Goal: Check status: Check status

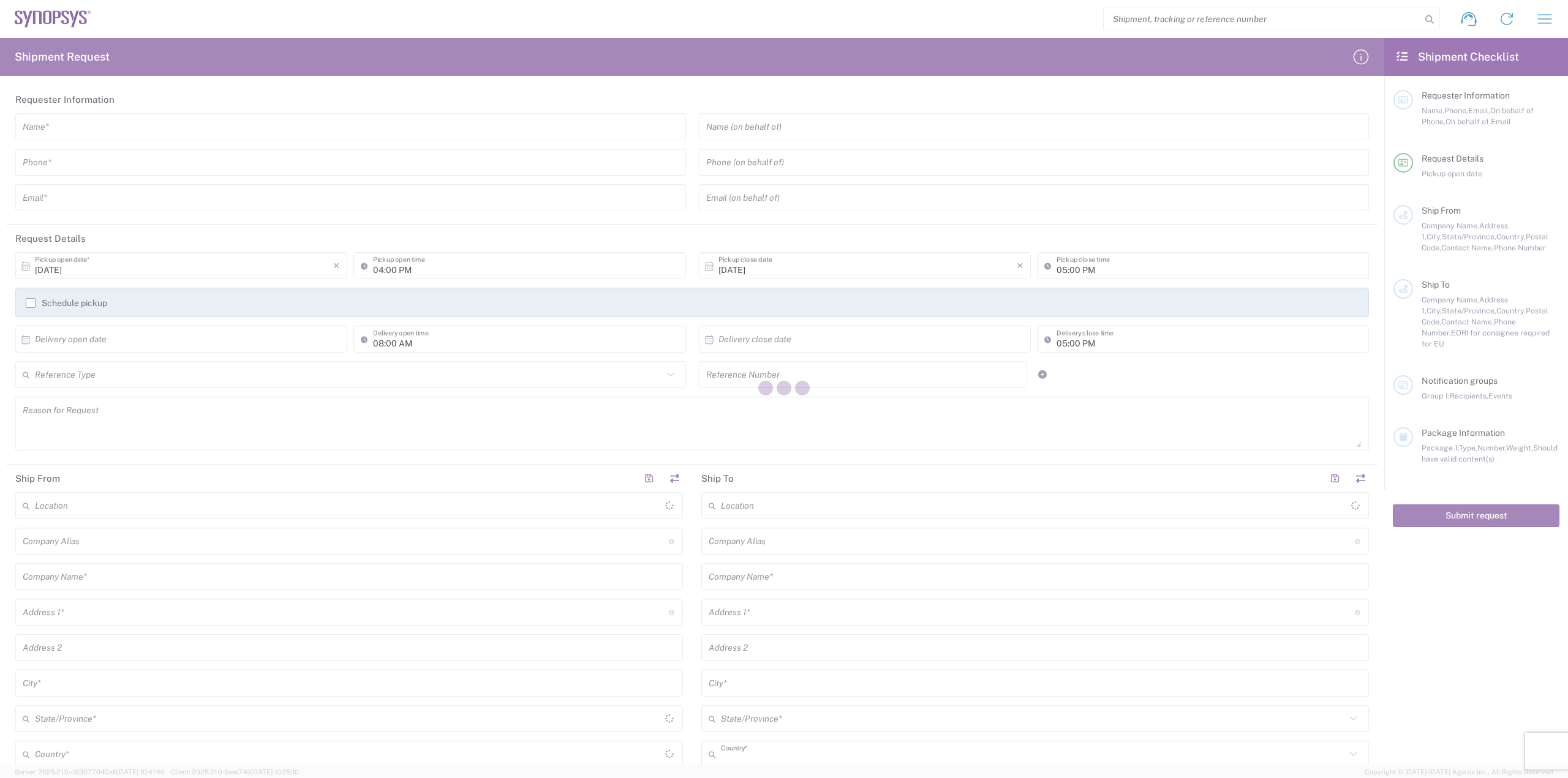
type input "[GEOGRAPHIC_DATA]"
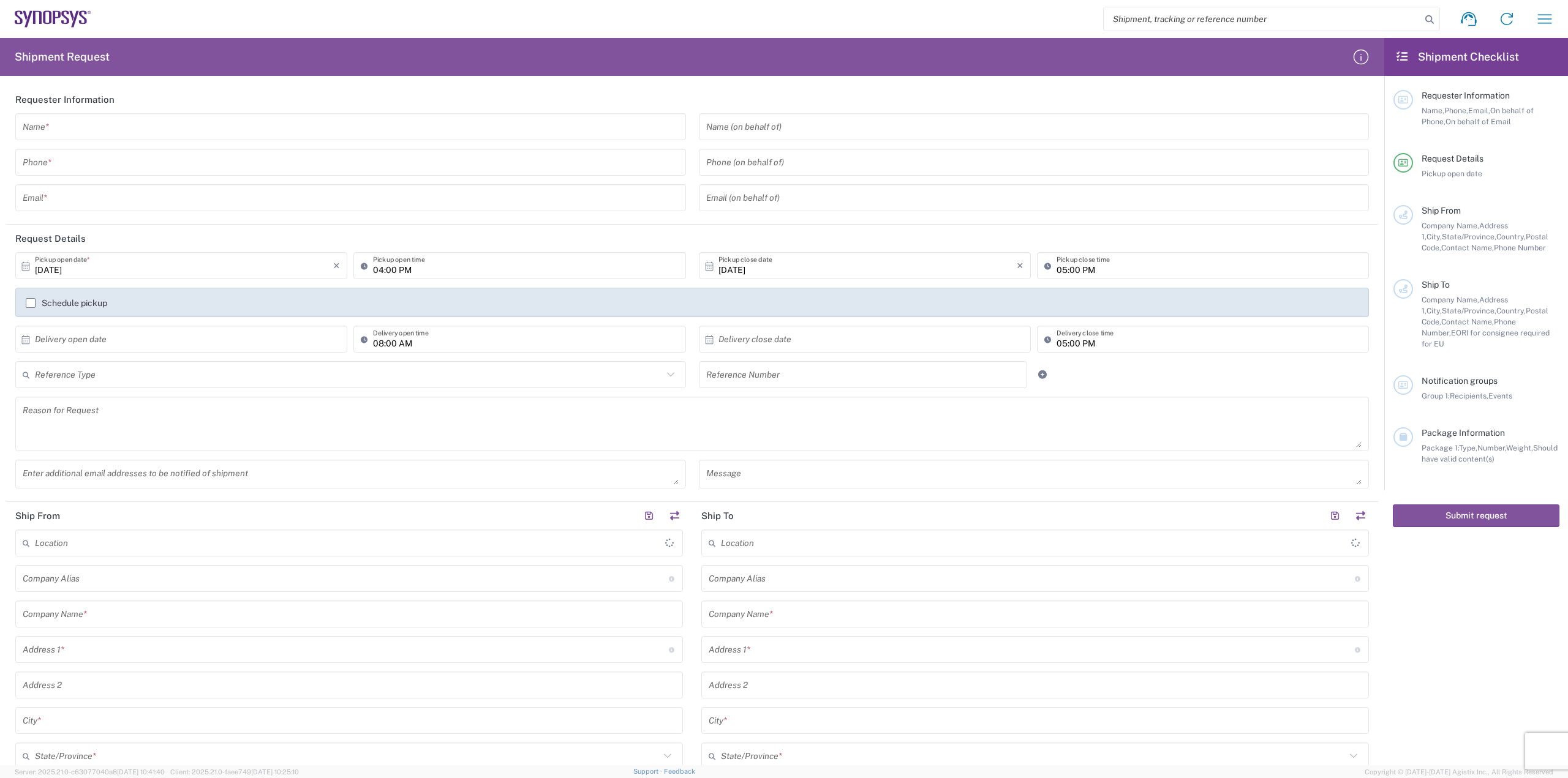
click at [1135, 29] on input "search" at bounding box center [1262, 19] width 317 height 23
paste input "393406606694"
type input "393406606694"
click at [1429, 21] on icon at bounding box center [1429, 19] width 17 height 17
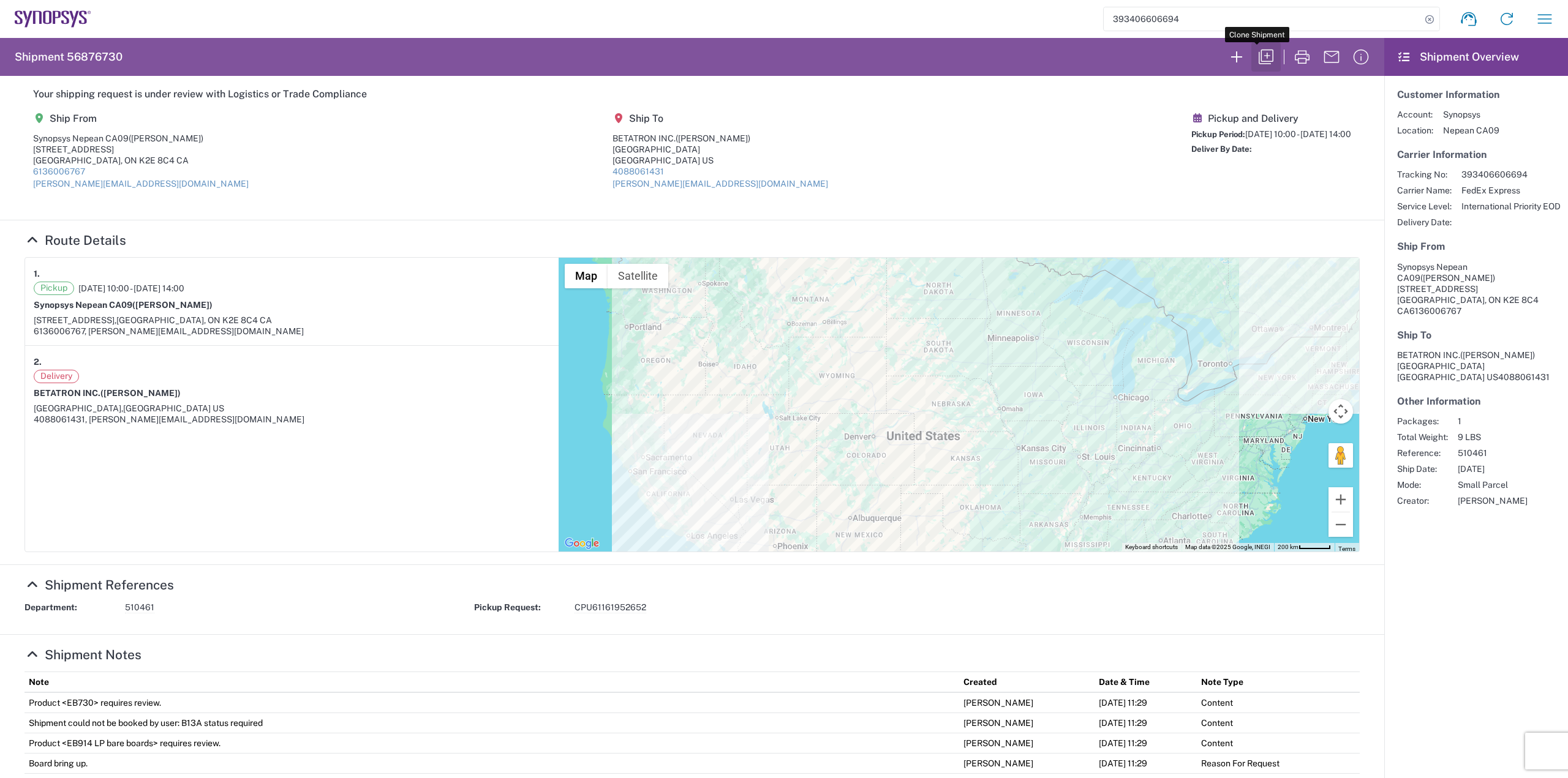
click at [1256, 61] on icon "button" at bounding box center [1266, 57] width 19 height 19
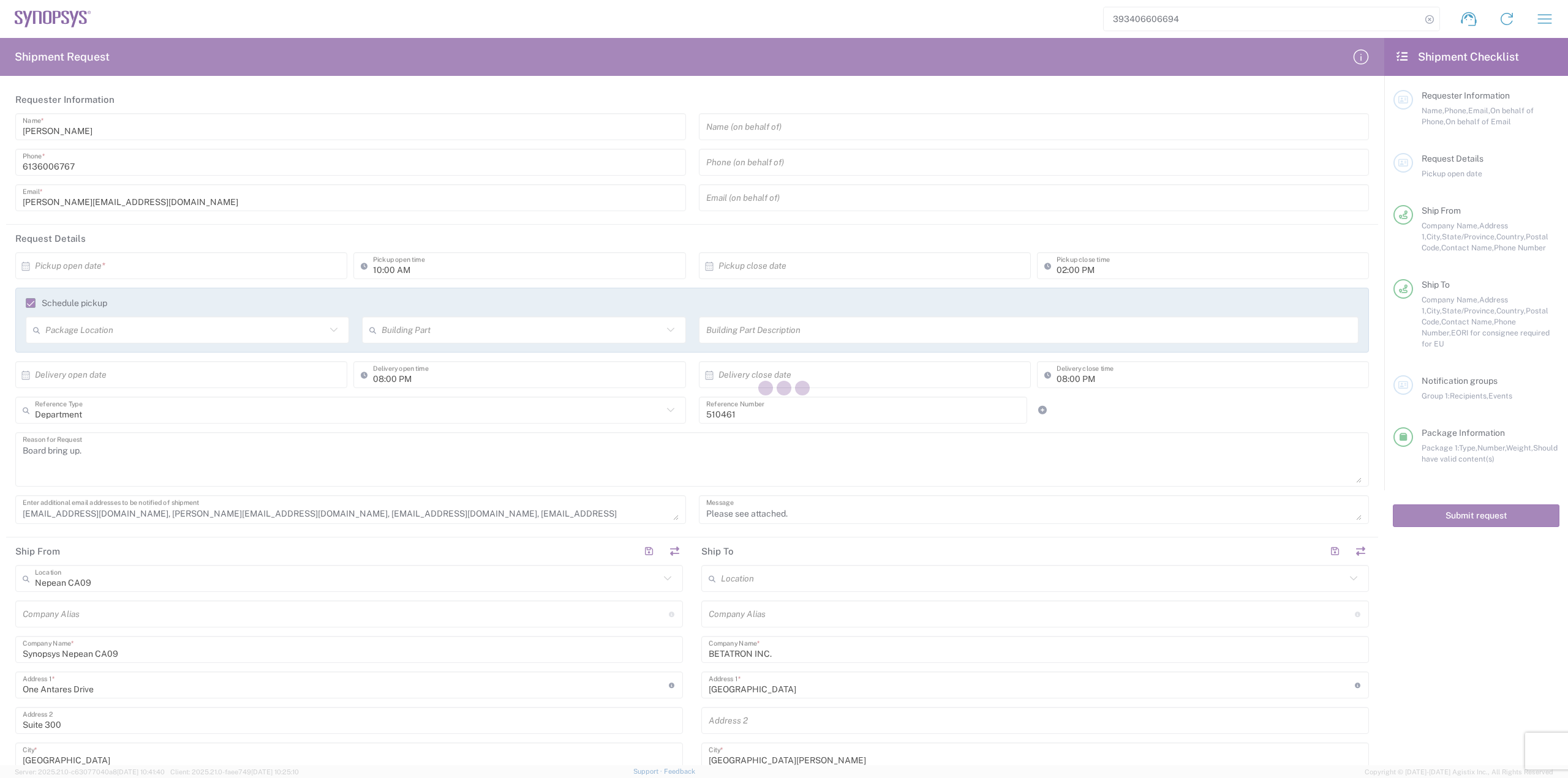
type input "Delivered at Place"
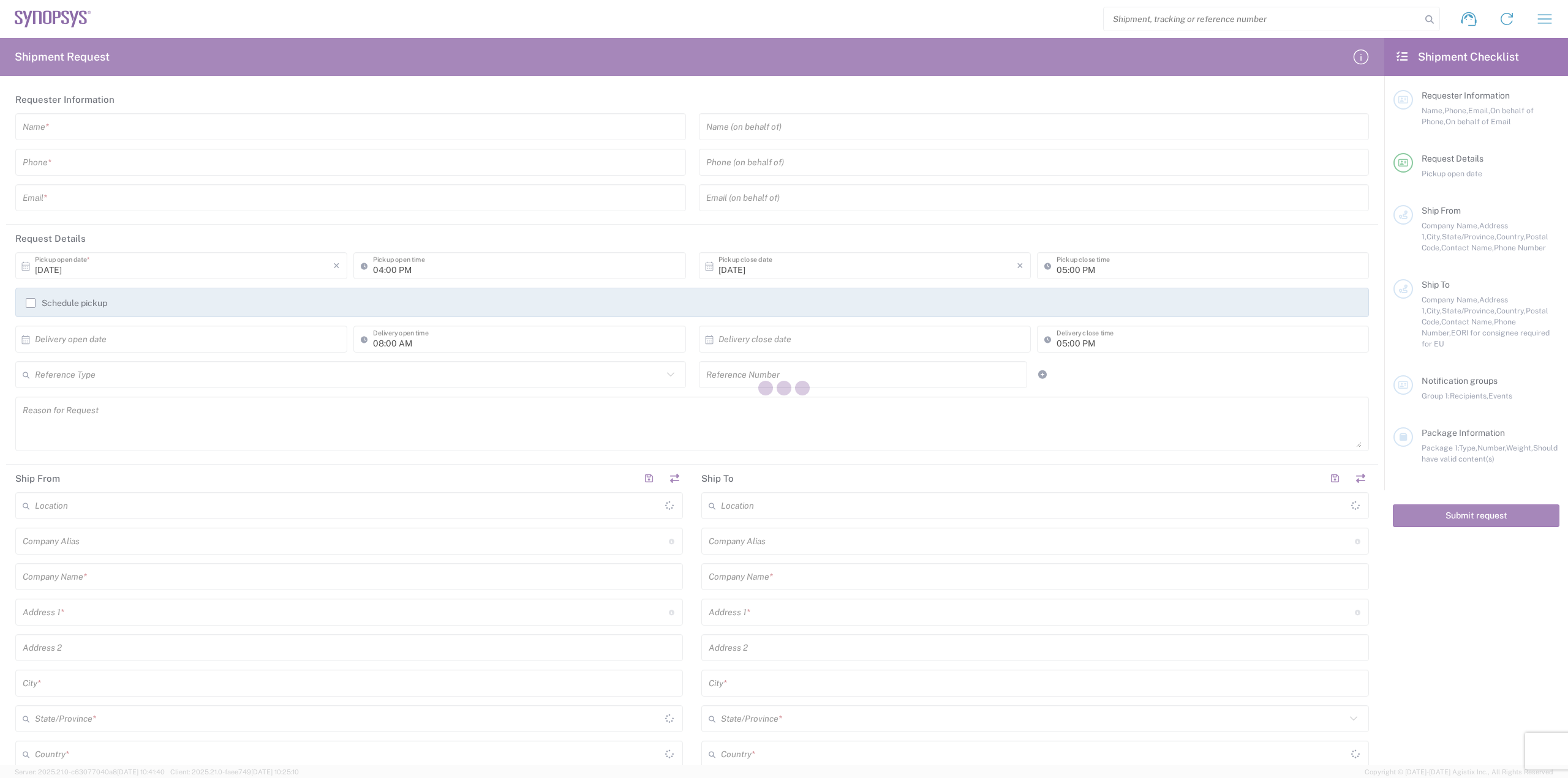
type input "[GEOGRAPHIC_DATA]"
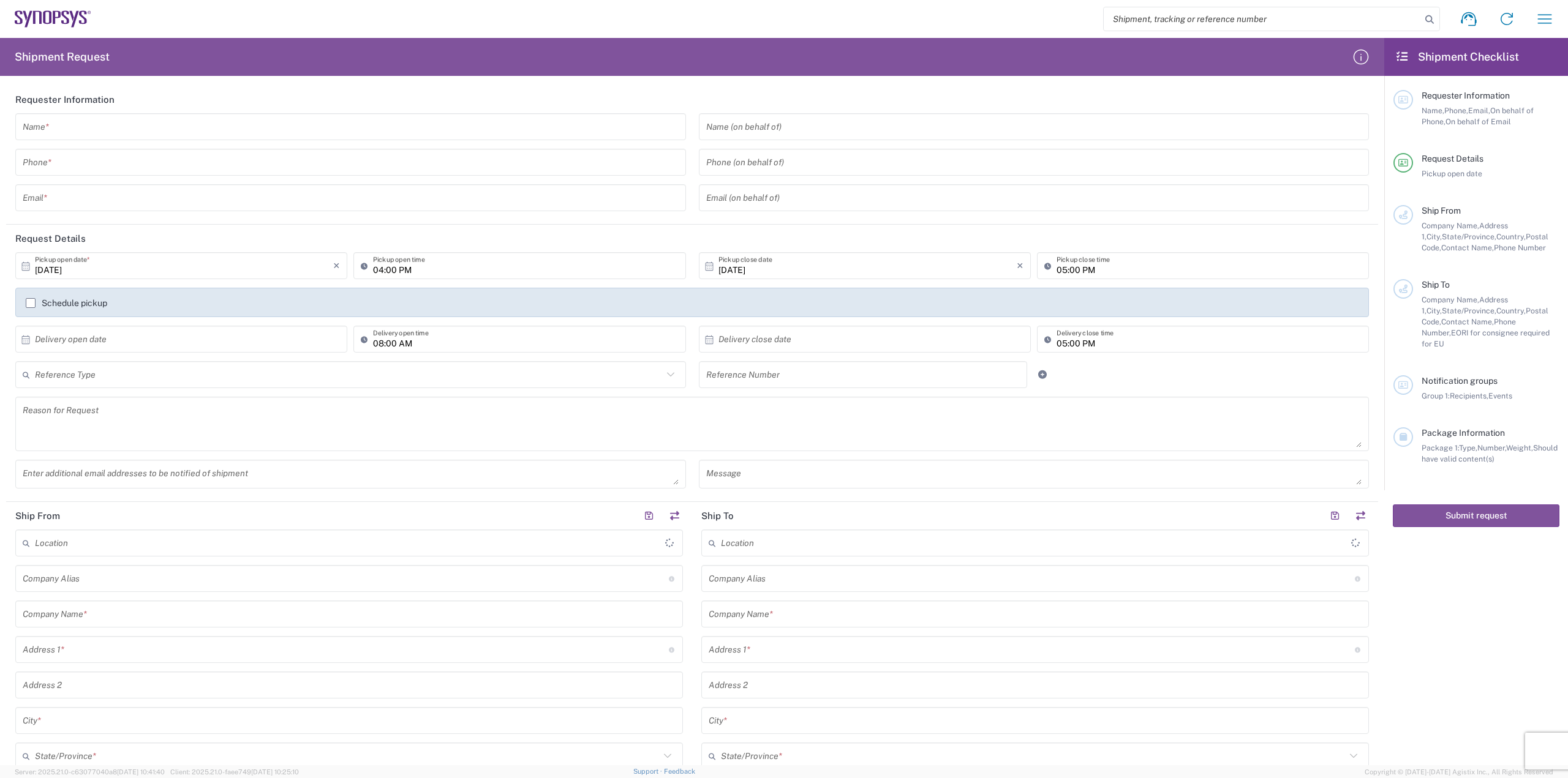
type input "[GEOGRAPHIC_DATA]"
click at [1274, 21] on input "search" at bounding box center [1262, 19] width 317 height 23
paste input "393406606694"
type input "393406606694"
click at [1426, 21] on icon at bounding box center [1429, 19] width 17 height 17
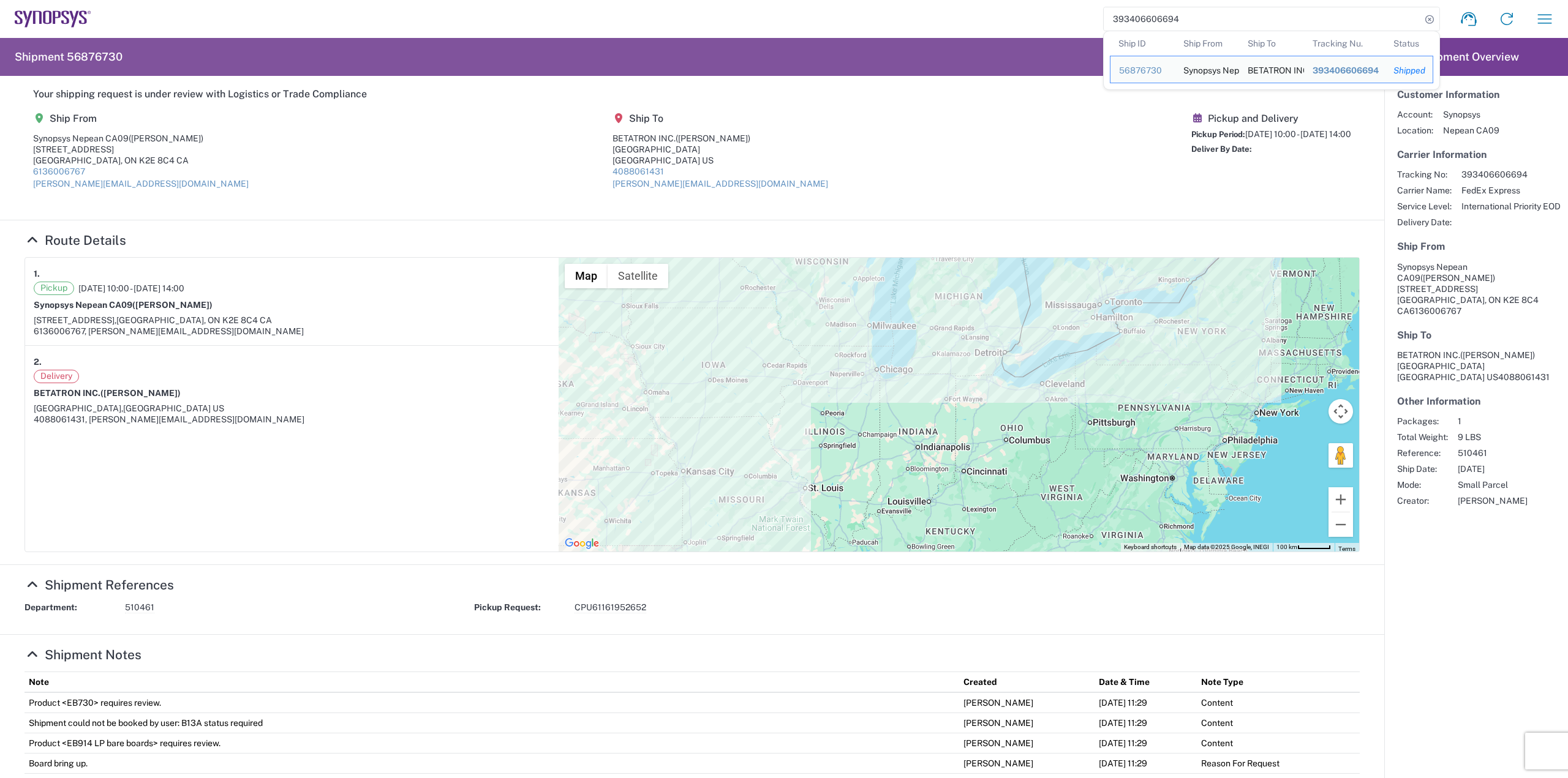
click at [471, 176] on agx-shipment-main-routing-info "Ship From Synopsys Nepean CA09 ([PERSON_NAME]) [STREET_ADDRESS] [PERSON_NAME][E…" at bounding box center [692, 155] width 1335 height 103
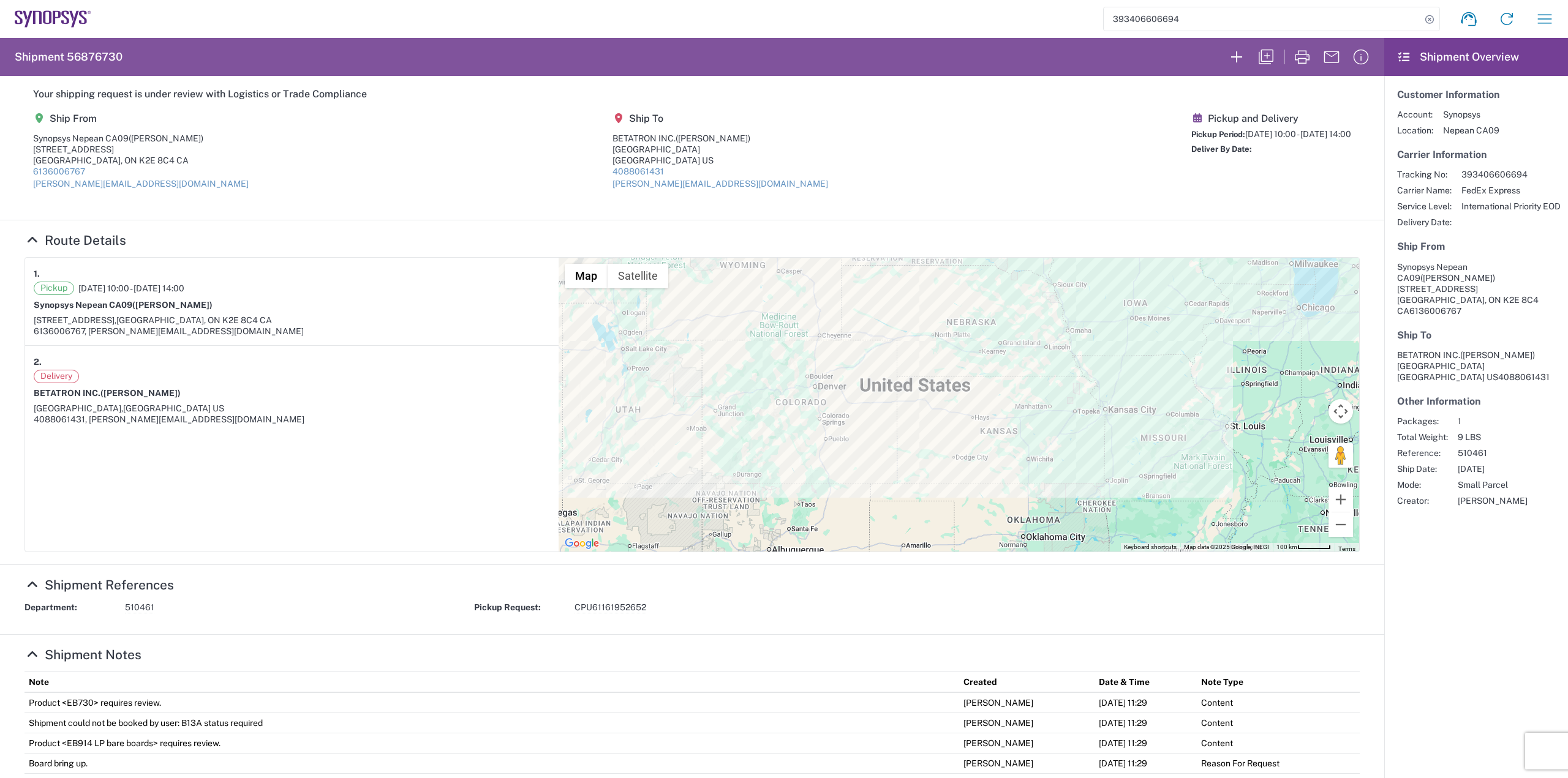
drag, startPoint x: 697, startPoint y: 369, endPoint x: 1151, endPoint y: 306, distance: 458.4
click at [1134, 305] on div at bounding box center [959, 404] width 801 height 294
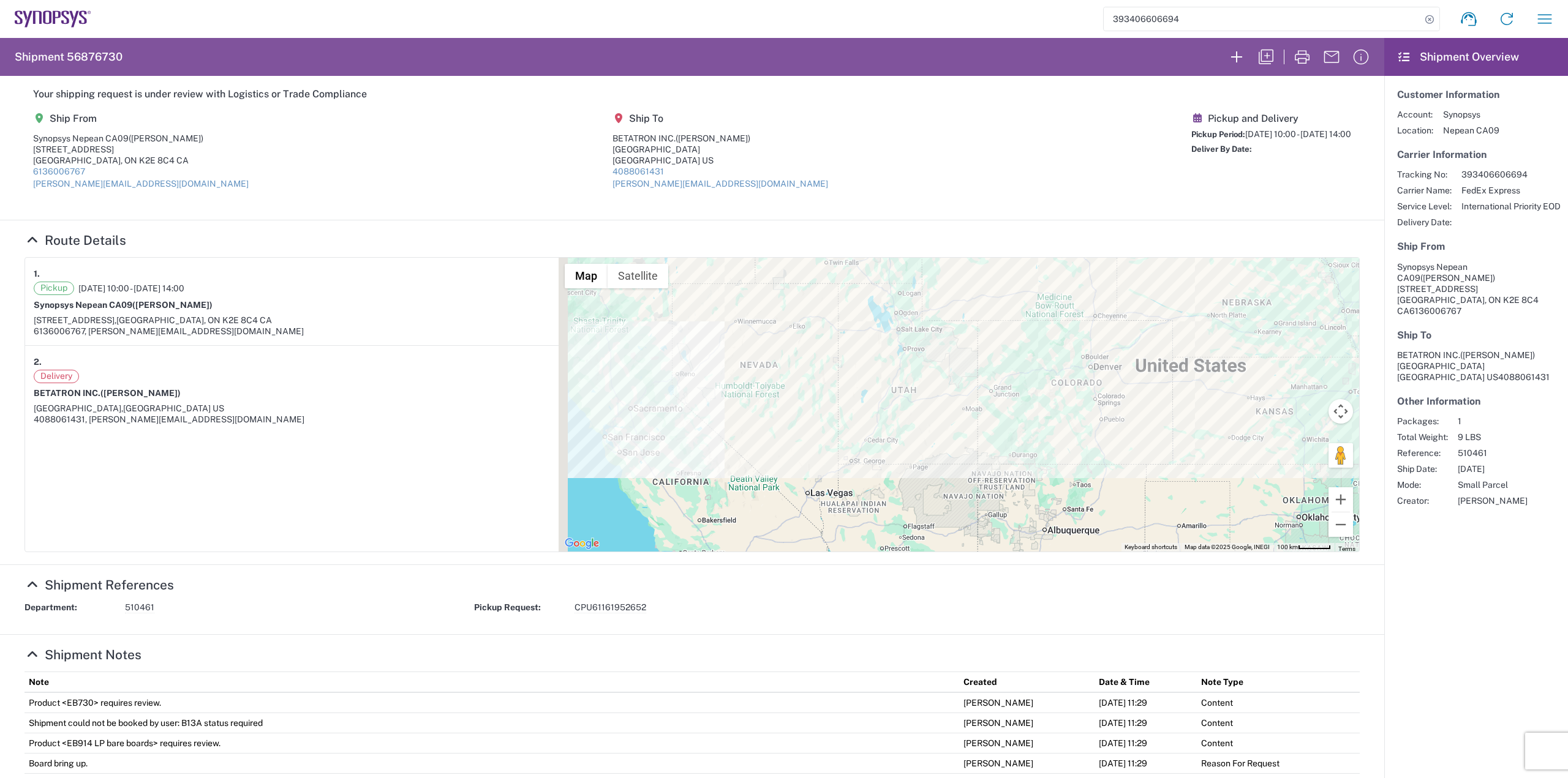
drag, startPoint x: 807, startPoint y: 396, endPoint x: 1159, endPoint y: 381, distance: 352.3
click at [1158, 381] on div at bounding box center [959, 404] width 801 height 294
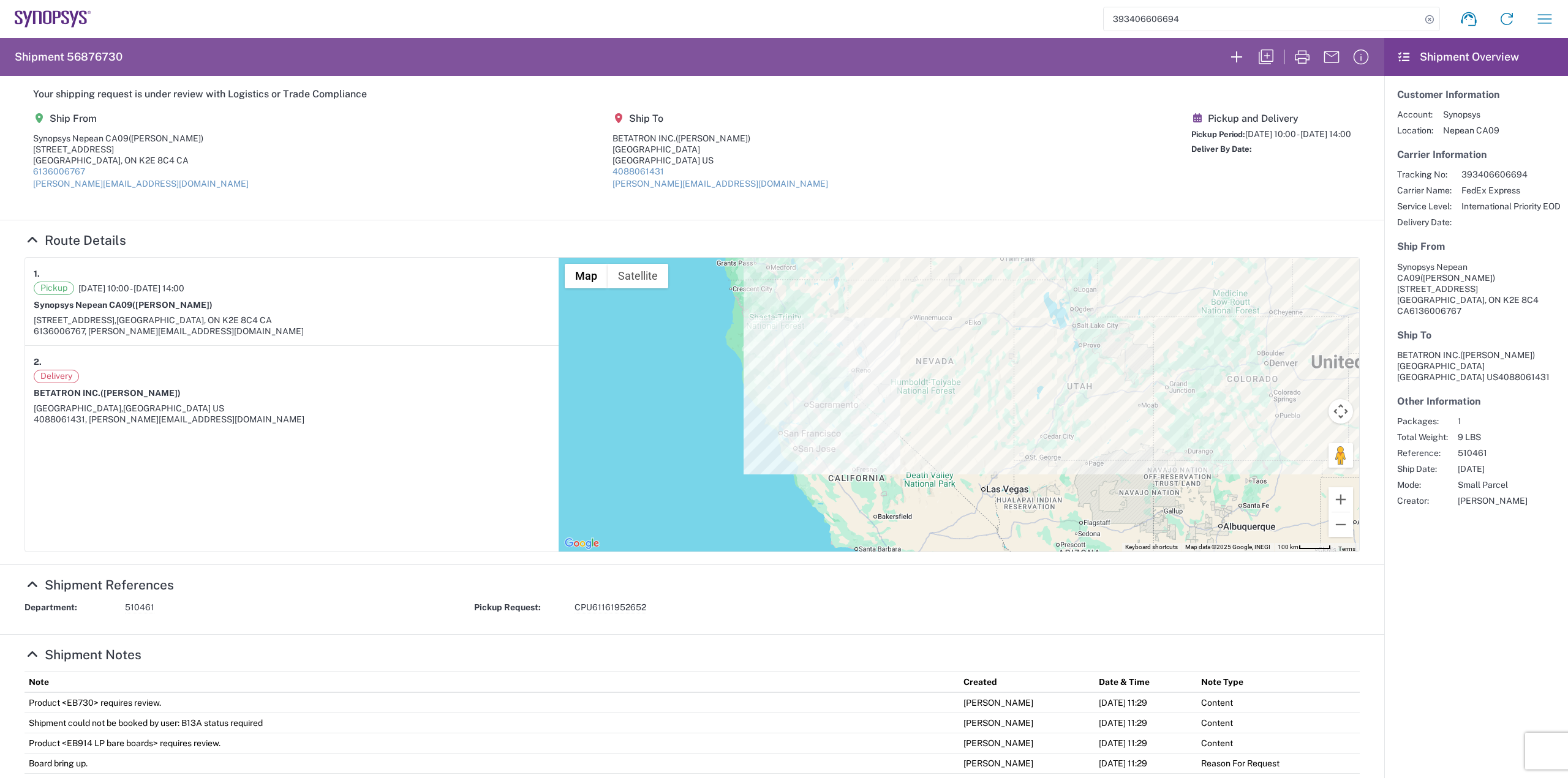
drag, startPoint x: 1108, startPoint y: 396, endPoint x: 655, endPoint y: 398, distance: 453.0
click at [667, 400] on div at bounding box center [959, 404] width 801 height 294
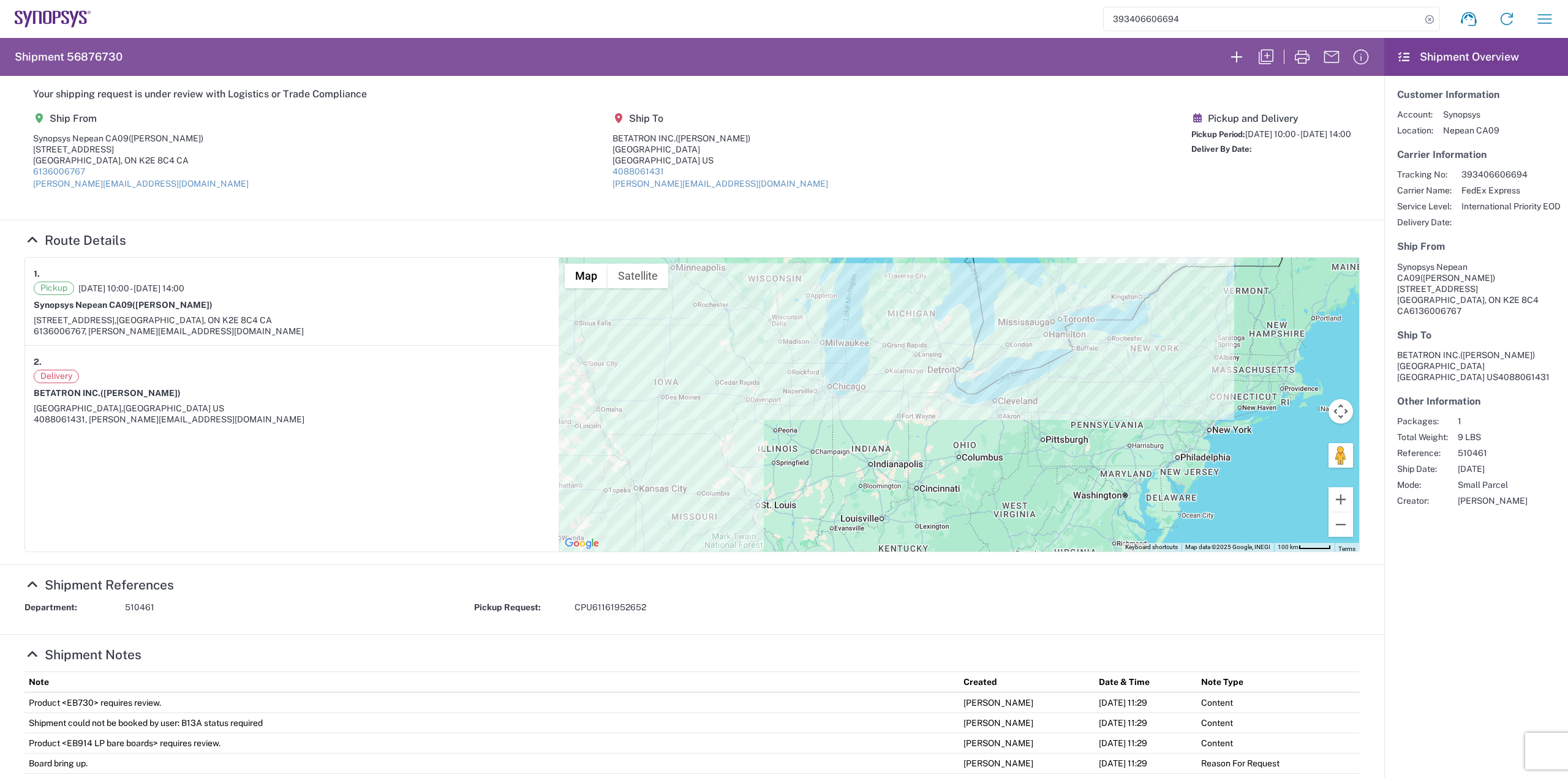
drag, startPoint x: 898, startPoint y: 350, endPoint x: 713, endPoint y: 461, distance: 215.7
click at [713, 461] on div at bounding box center [959, 404] width 801 height 294
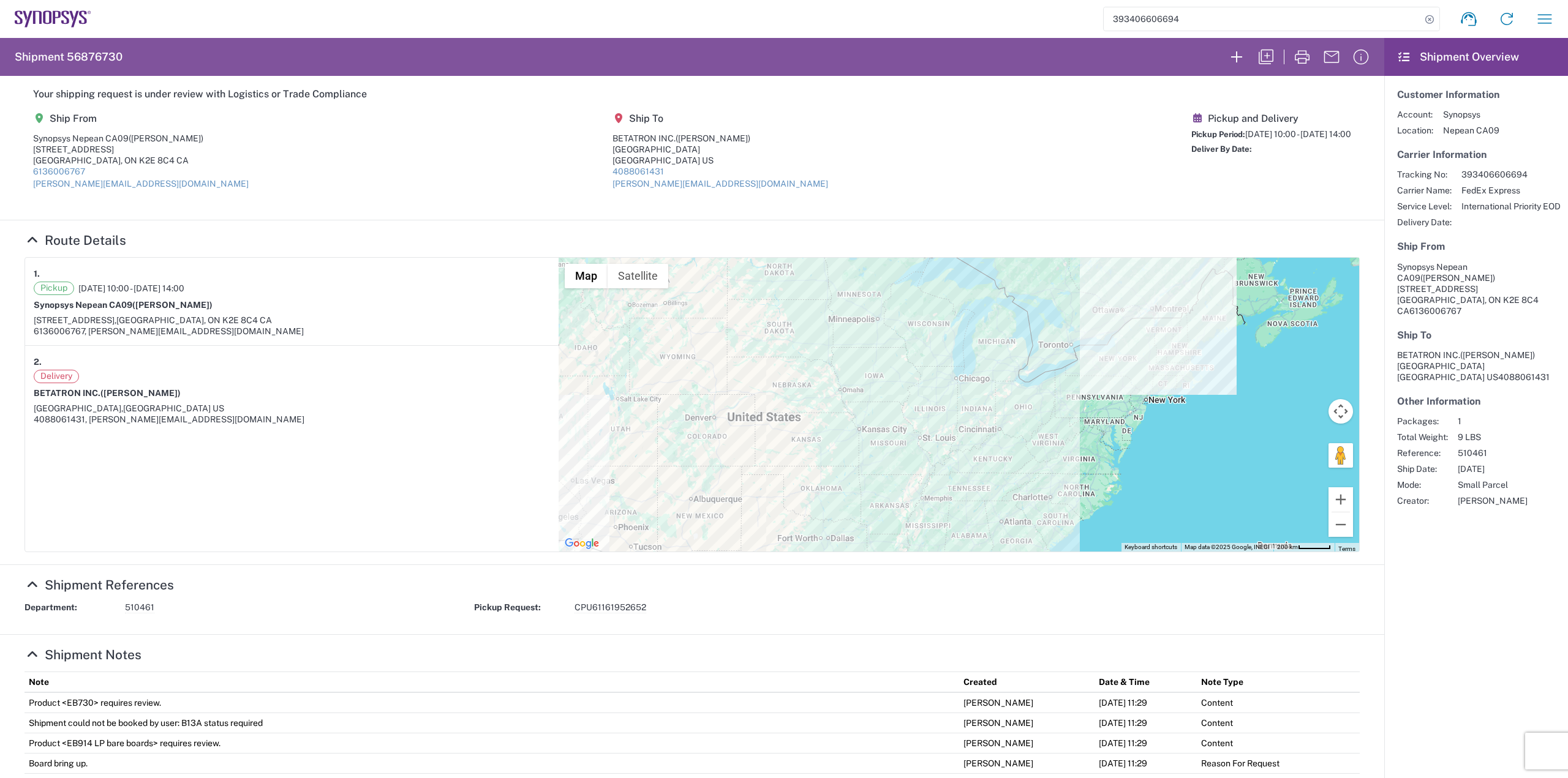
drag, startPoint x: 717, startPoint y: 450, endPoint x: 900, endPoint y: 404, distance: 188.7
click at [900, 404] on div at bounding box center [959, 404] width 801 height 294
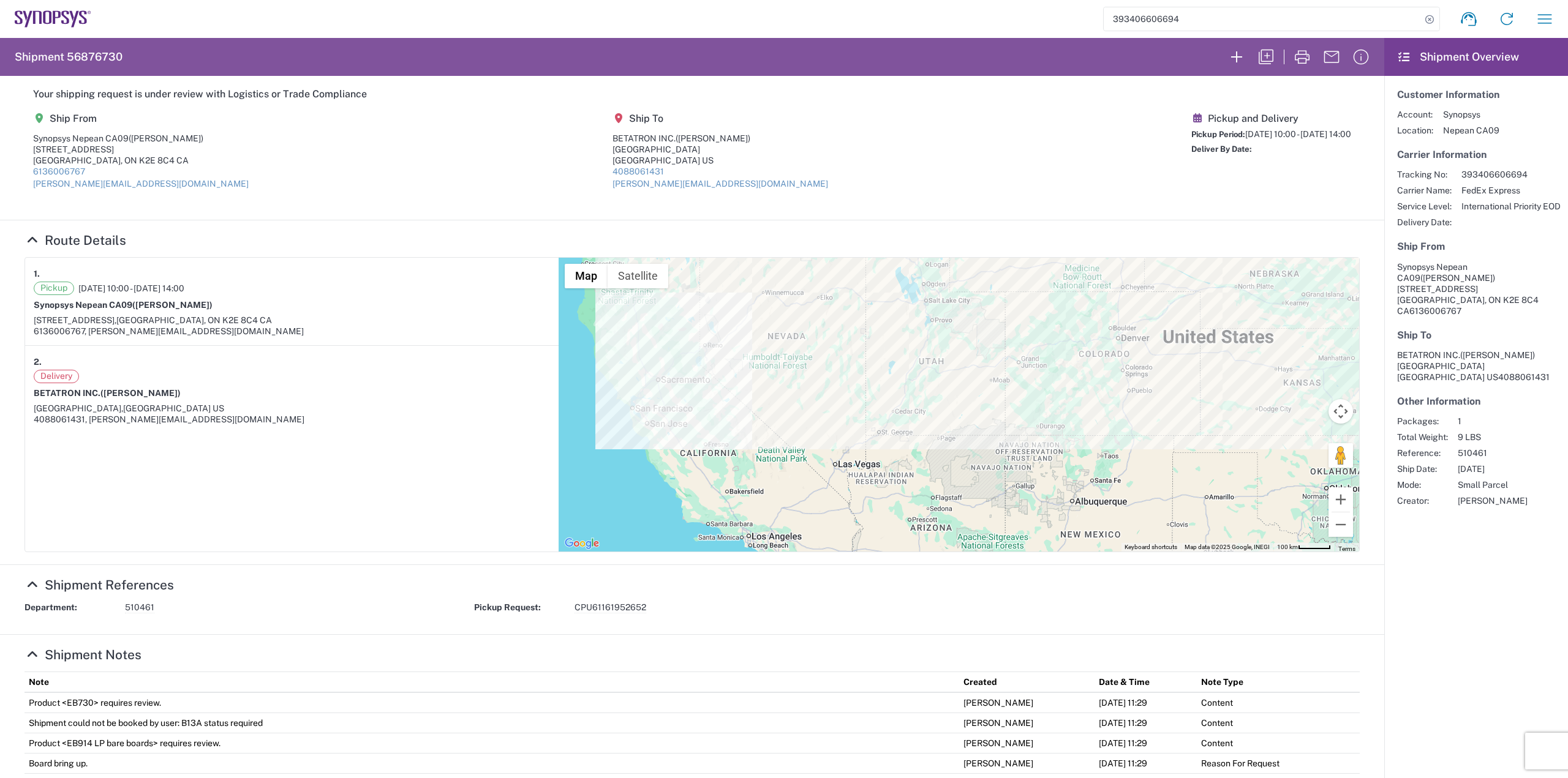
drag, startPoint x: 705, startPoint y: 387, endPoint x: 1267, endPoint y: 335, distance: 564.4
click at [1267, 335] on div at bounding box center [959, 404] width 801 height 294
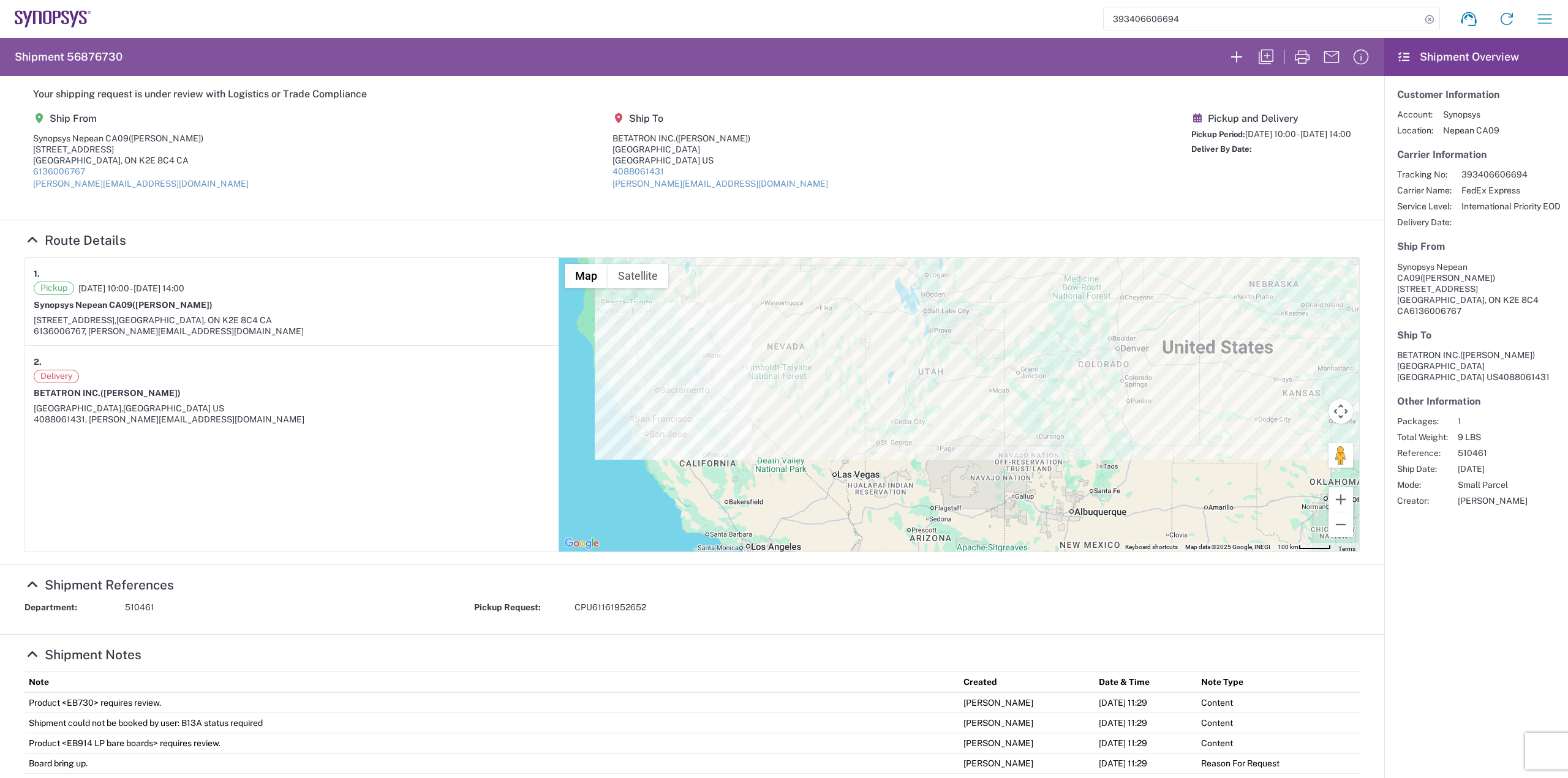
drag, startPoint x: 845, startPoint y: 372, endPoint x: 856, endPoint y: 434, distance: 63.0
click at [856, 434] on div at bounding box center [959, 404] width 801 height 294
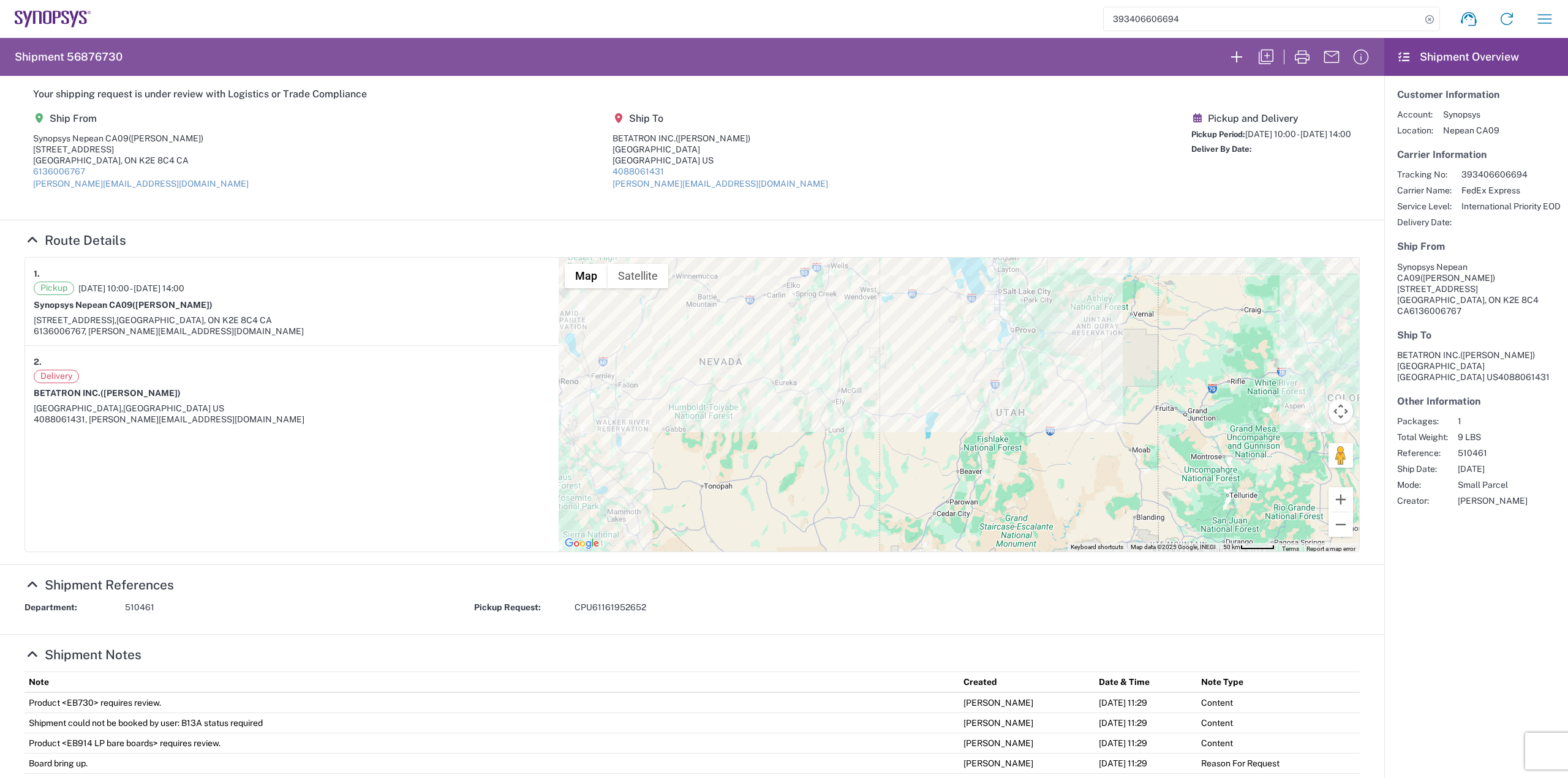
drag, startPoint x: 806, startPoint y: 418, endPoint x: 789, endPoint y: 391, distance: 31.9
click at [790, 391] on div at bounding box center [959, 404] width 801 height 294
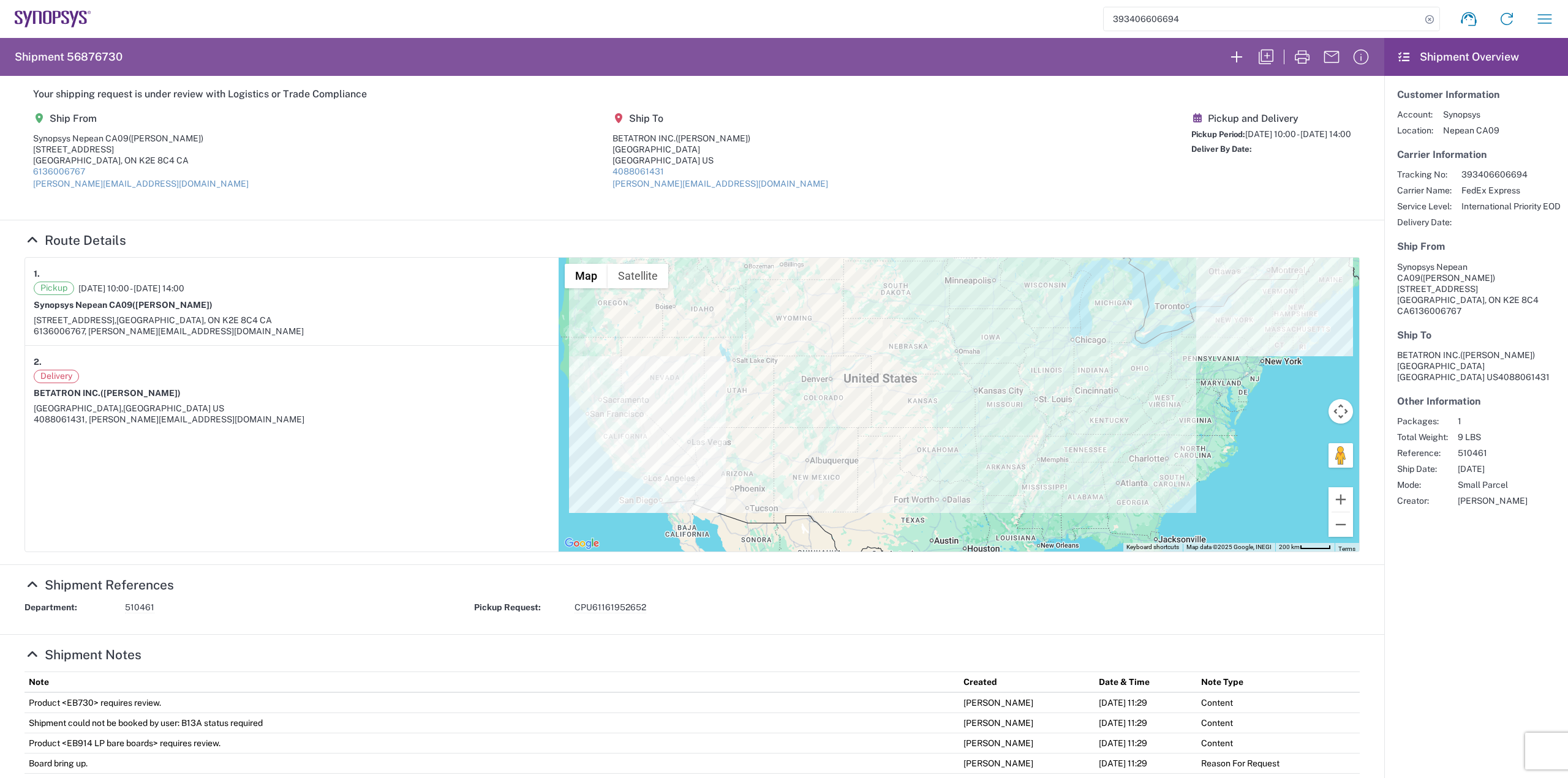
drag, startPoint x: 981, startPoint y: 377, endPoint x: 791, endPoint y: 380, distance: 190.0
click at [791, 380] on div at bounding box center [959, 404] width 801 height 294
